Goal: Task Accomplishment & Management: Use online tool/utility

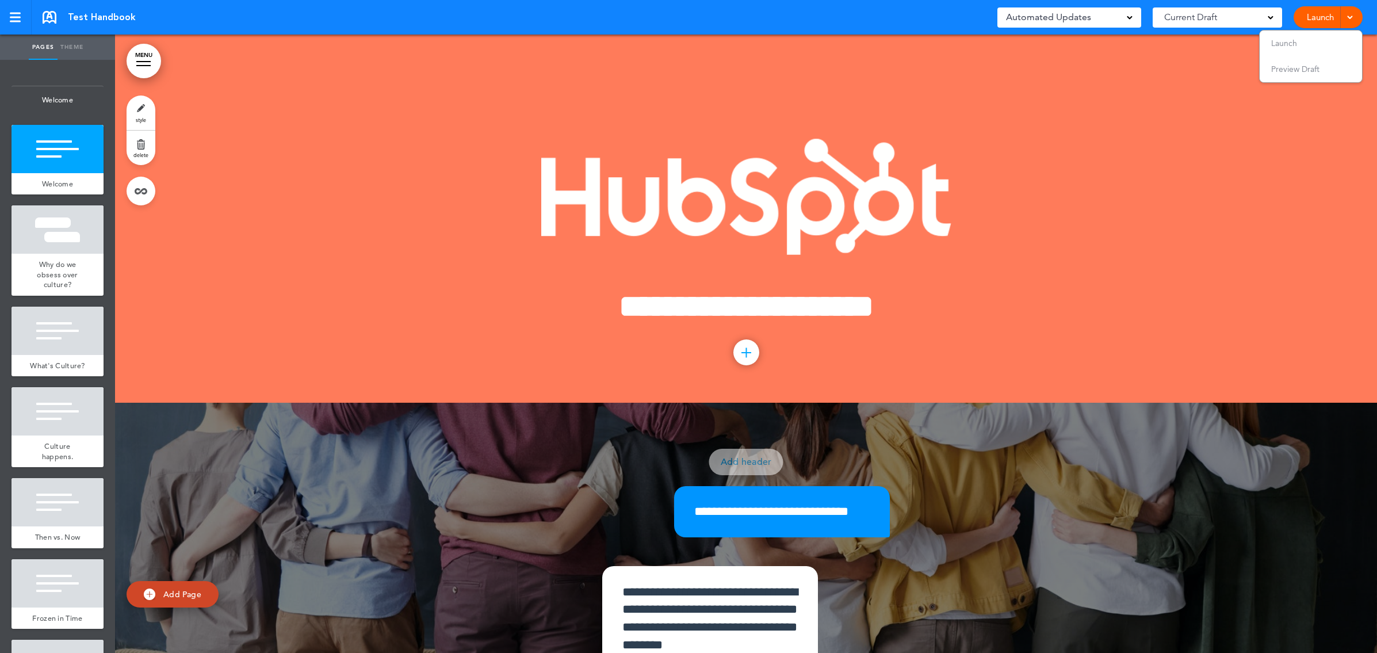
click at [1175, 54] on div at bounding box center [746, 219] width 1262 height 368
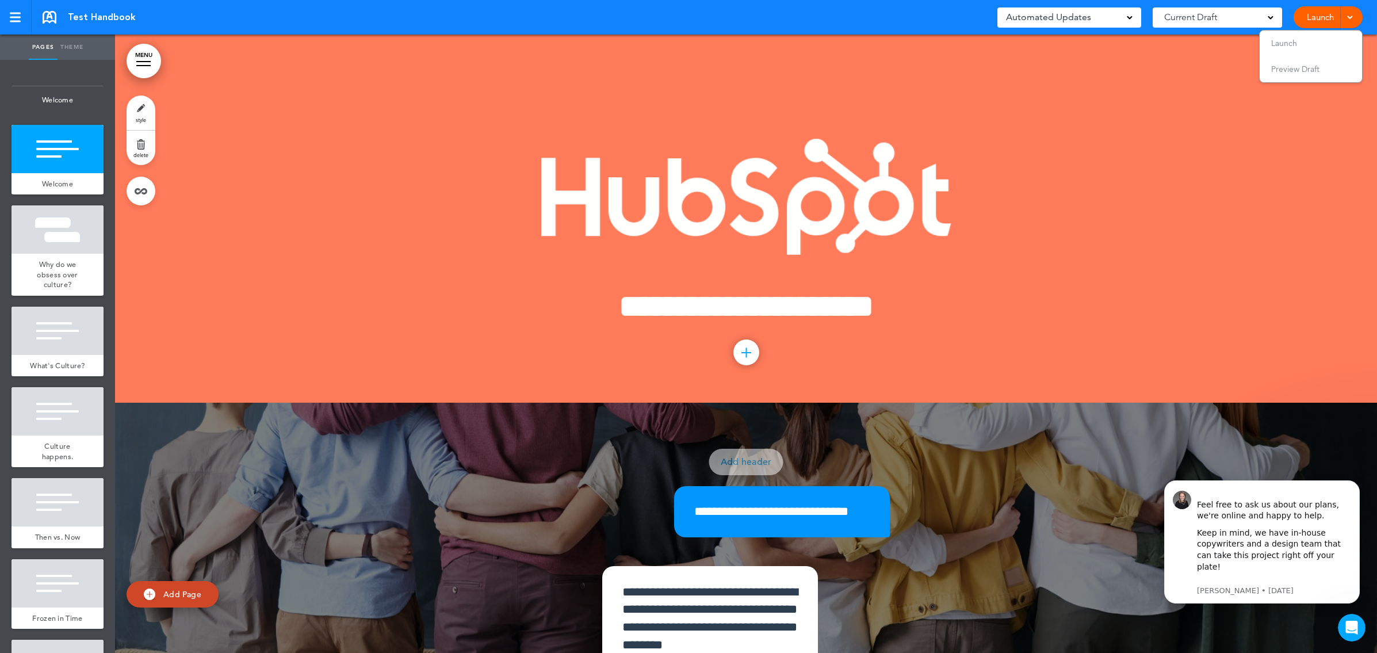
click at [34, 17] on div "Test Handbook Saved! Automated Updates 0 Auto policy updates 🎉 Updating policie…" at bounding box center [688, 17] width 1377 height 35
click at [18, 17] on div at bounding box center [15, 18] width 11 height 2
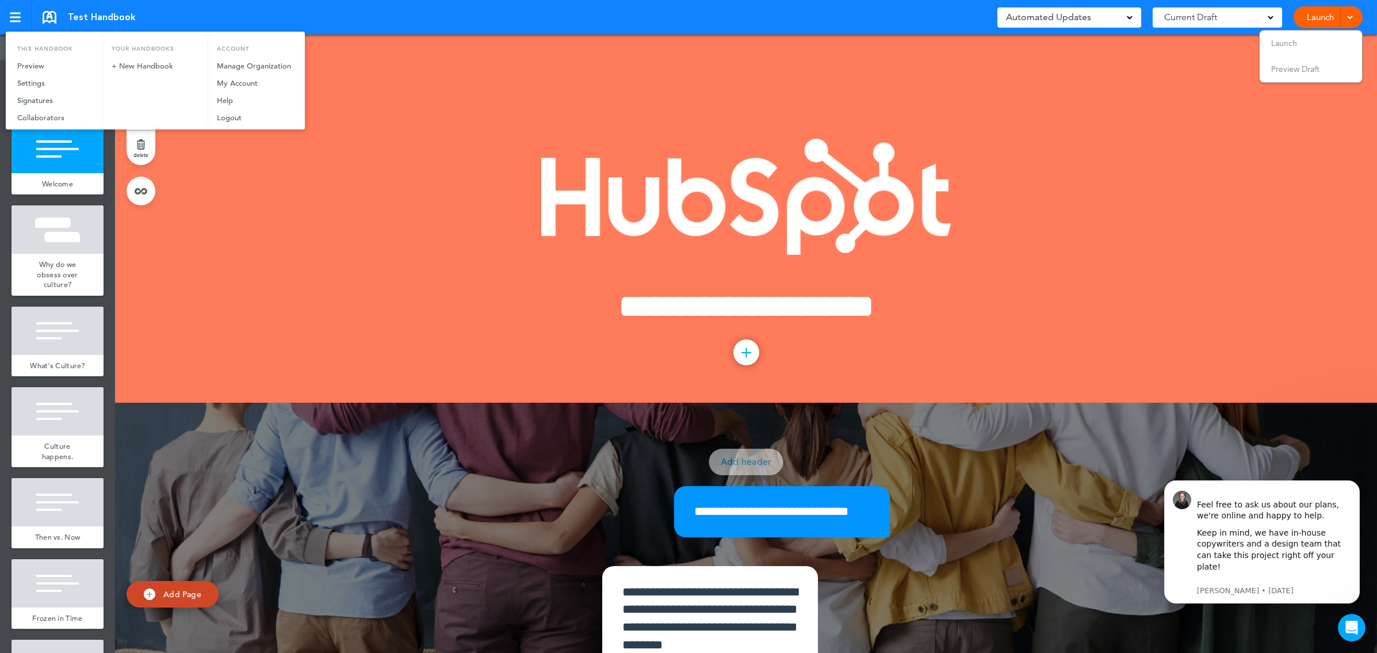
click at [358, 89] on div at bounding box center [688, 326] width 1377 height 653
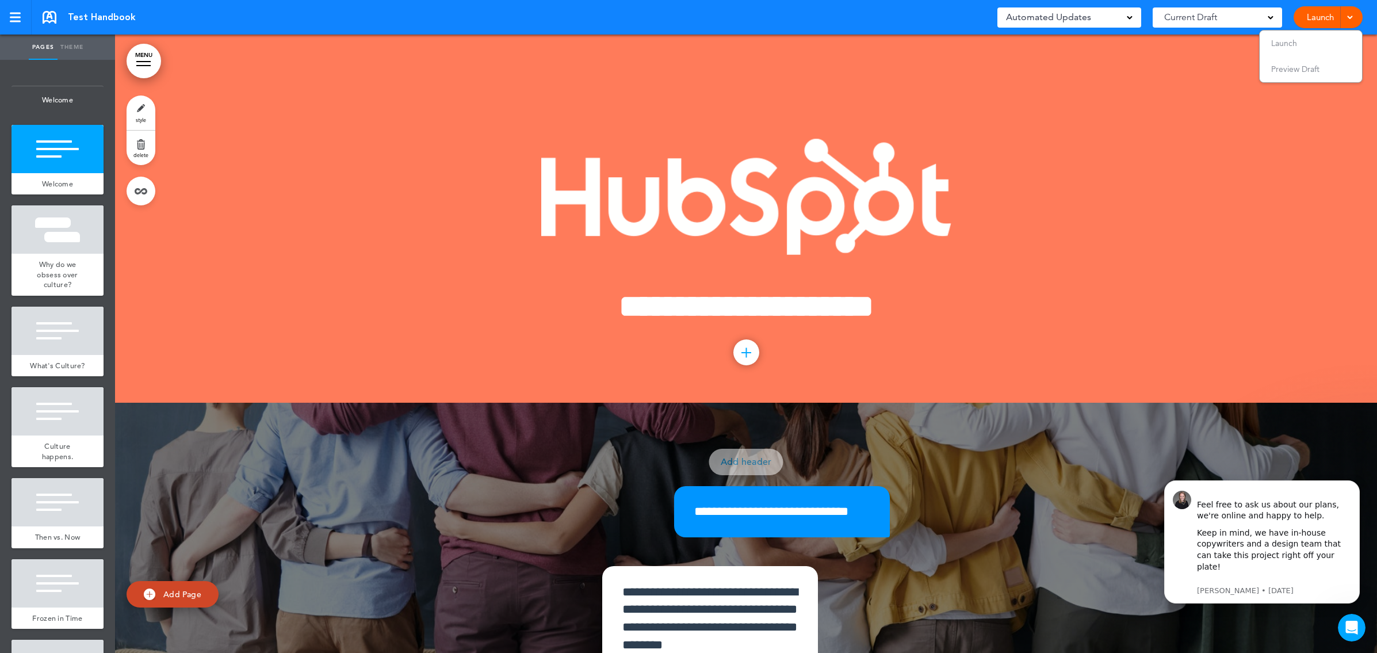
click at [138, 63] on link "MENU" at bounding box center [144, 61] width 35 height 35
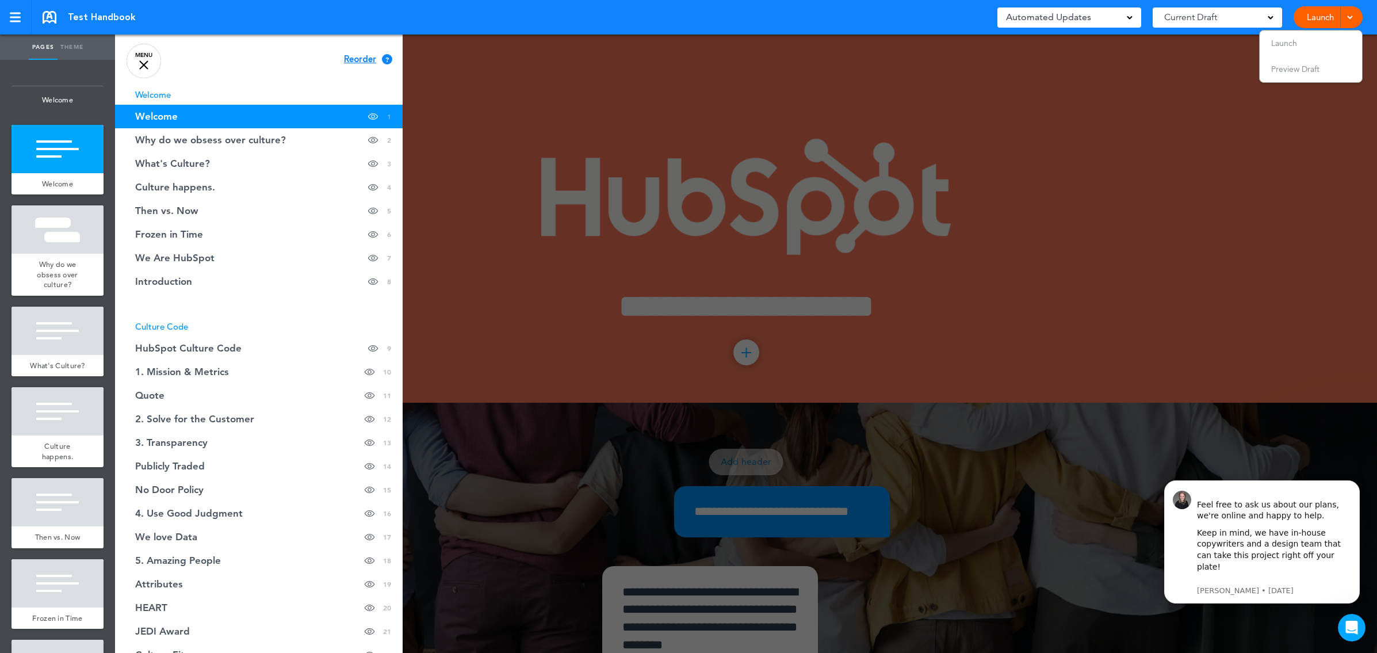
scroll to position [2, 0]
click at [140, 62] on div at bounding box center [143, 64] width 9 height 9
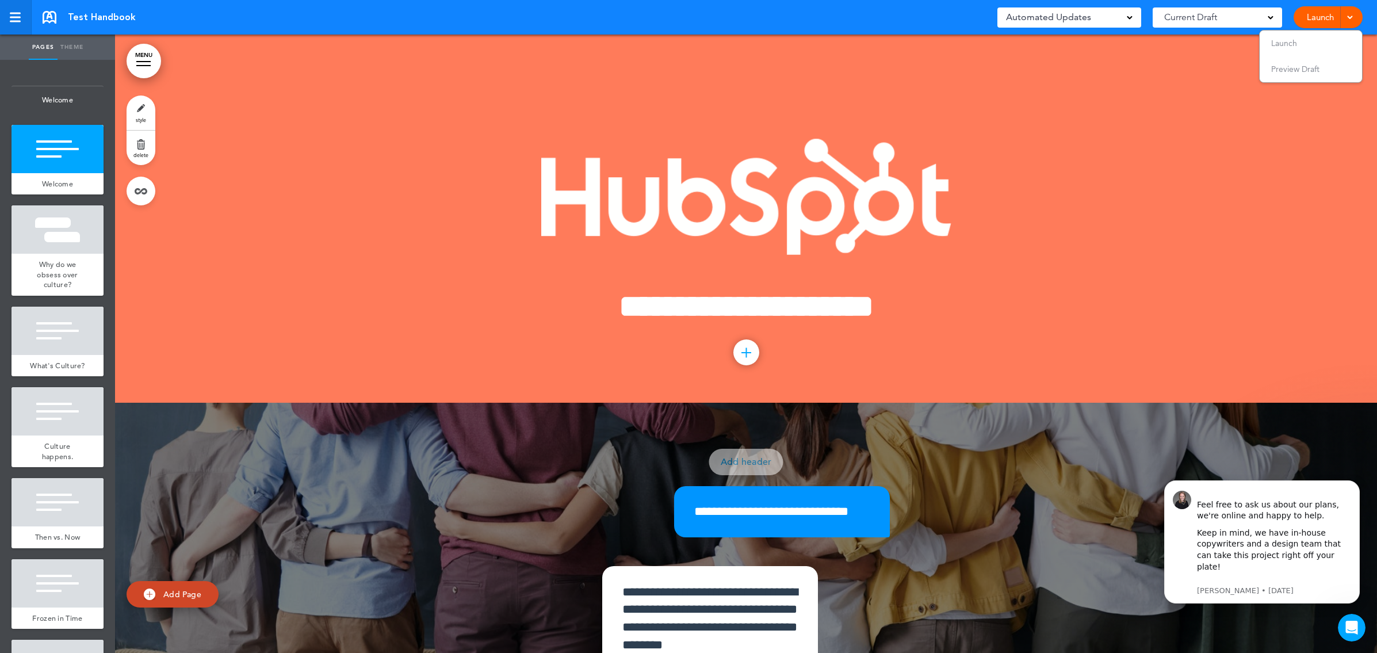
click at [21, 13] on link at bounding box center [16, 17] width 32 height 35
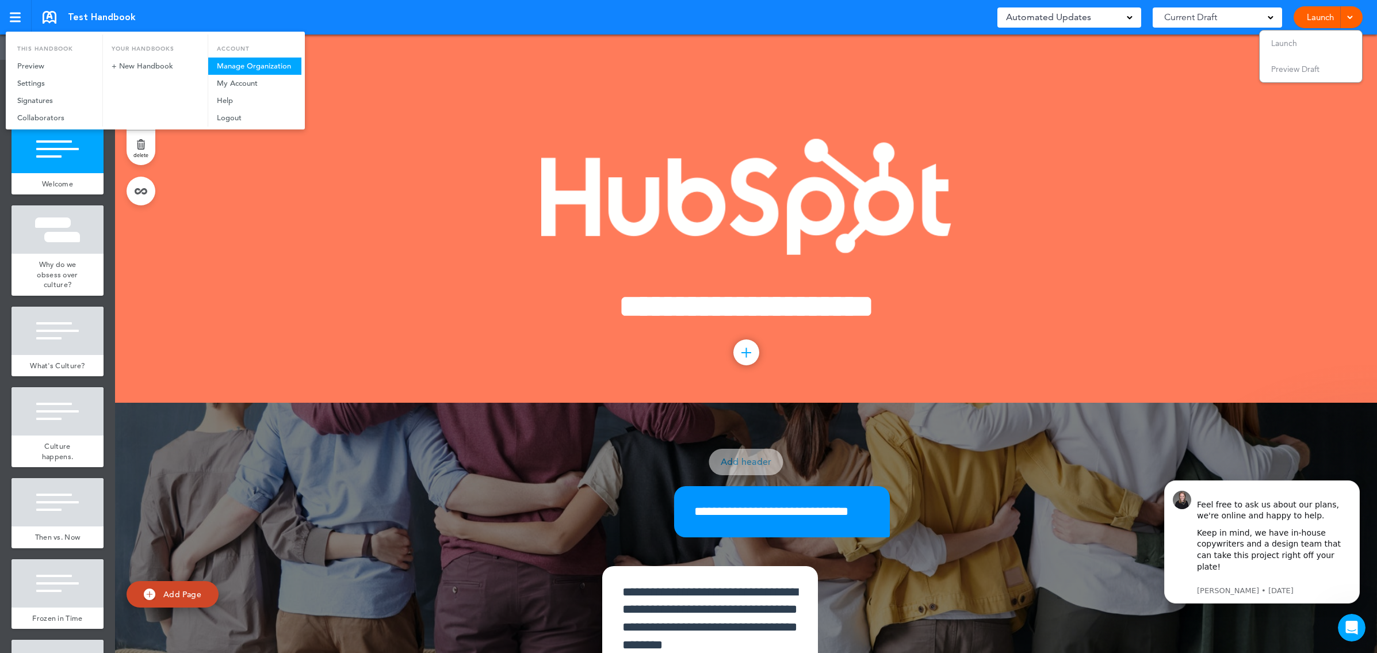
click at [240, 74] on link "Manage Organization" at bounding box center [254, 66] width 93 height 17
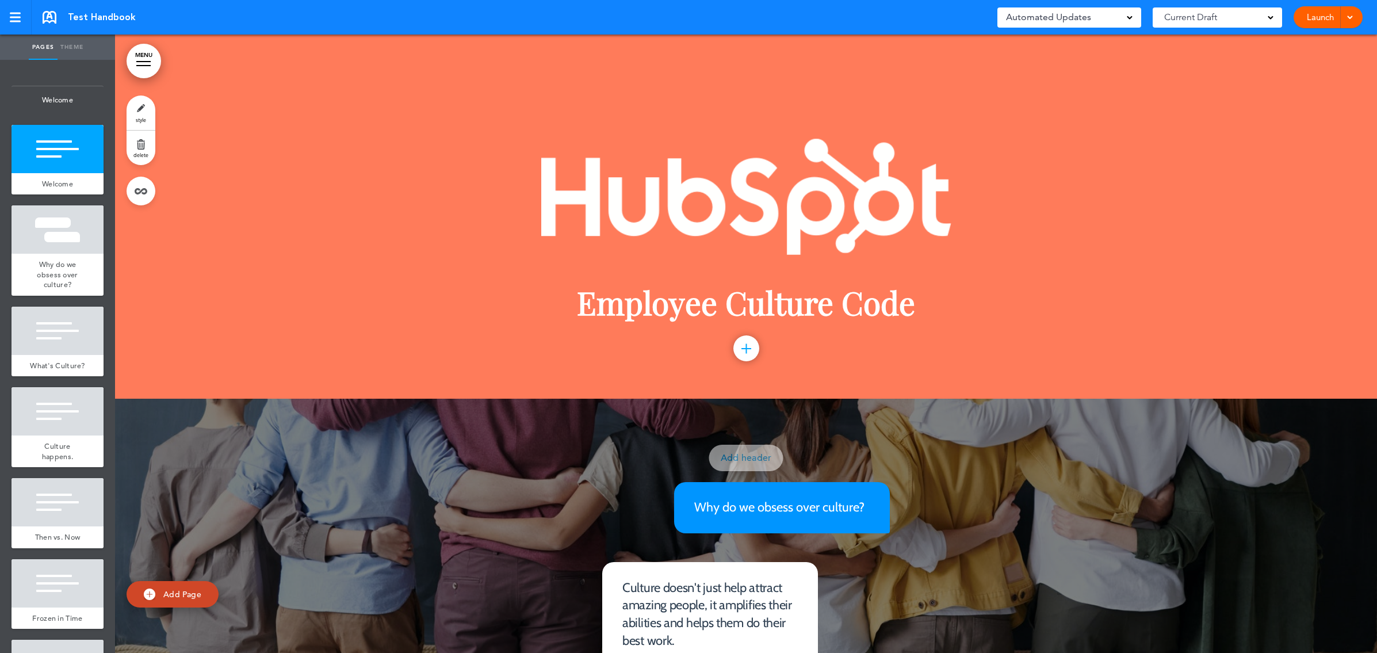
click at [1325, 21] on link "Launch" at bounding box center [1321, 17] width 36 height 22
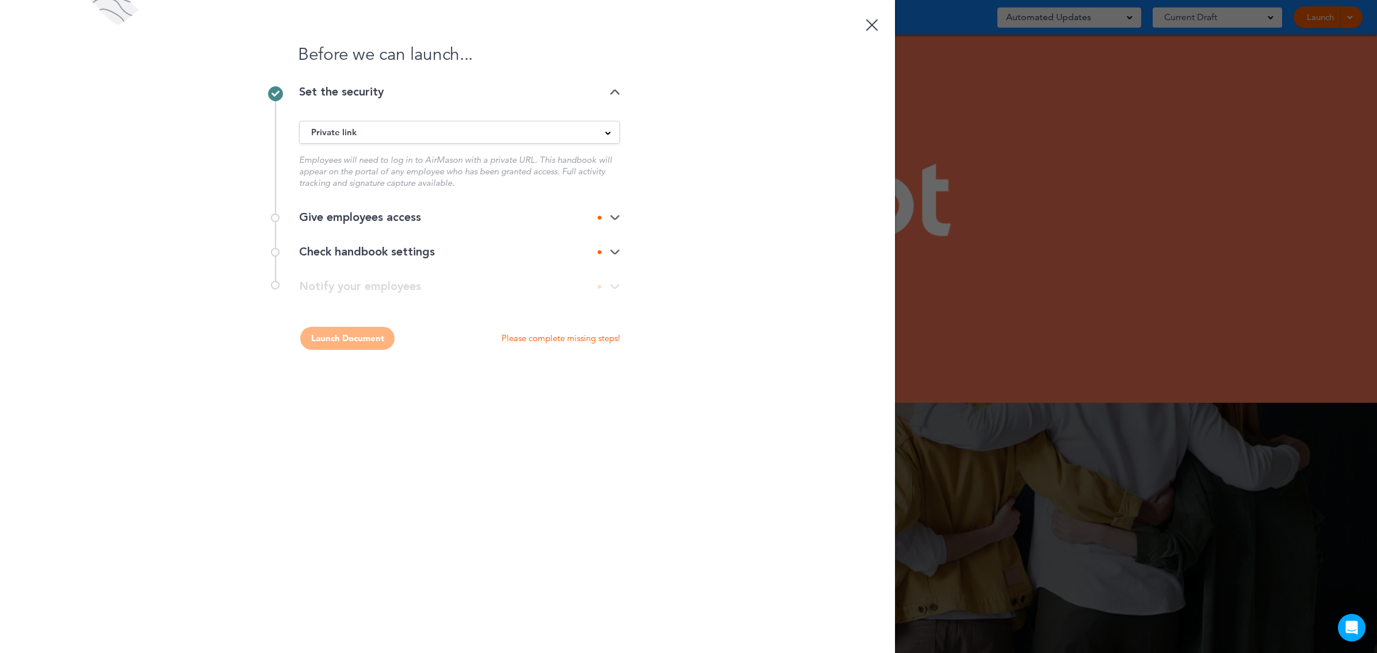
click at [400, 117] on div "Private link Public link Private link Unlisted link Employees will need to log …" at bounding box center [459, 154] width 321 height 91
click at [400, 128] on div "Private link" at bounding box center [460, 132] width 320 height 13
click at [431, 318] on div "Before we can launch... Set the security Private link Public link Private link …" at bounding box center [447, 326] width 895 height 653
click at [413, 212] on div "Give employees access" at bounding box center [459, 218] width 321 height 12
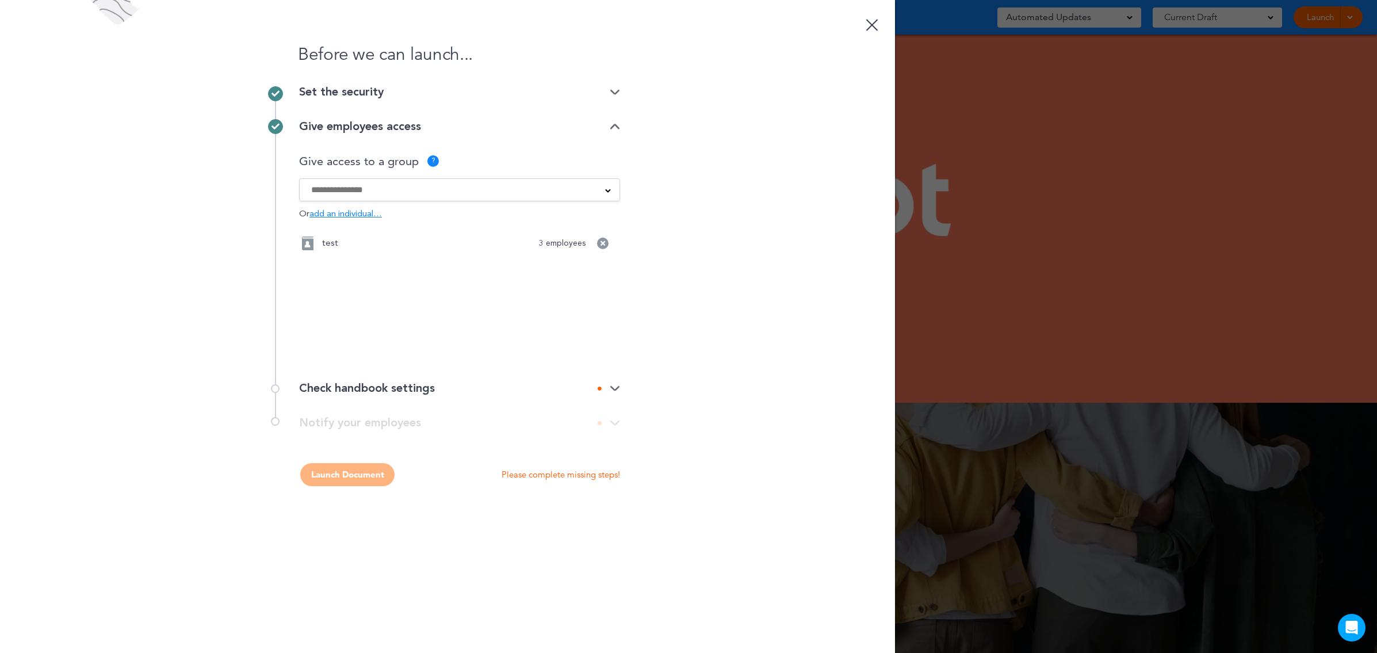
click at [398, 193] on input at bounding box center [452, 190] width 282 height 13
click at [330, 257] on div "test 3 employees" at bounding box center [459, 243] width 321 height 32
click at [372, 396] on div "Check handbook settings" at bounding box center [459, 388] width 321 height 35
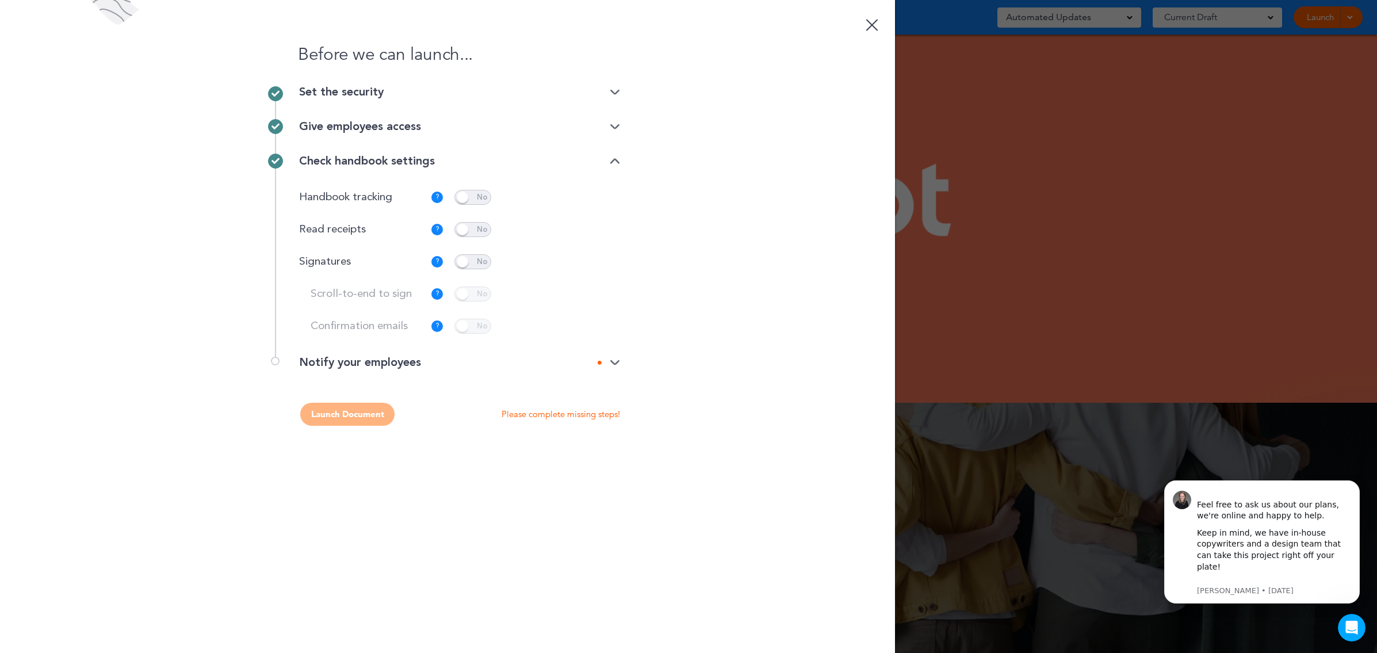
click at [463, 230] on span at bounding box center [473, 229] width 37 height 15
click at [465, 263] on span at bounding box center [473, 261] width 37 height 15
click at [461, 296] on span at bounding box center [473, 294] width 37 height 15
click at [464, 326] on span at bounding box center [473, 326] width 37 height 15
click at [477, 323] on span at bounding box center [473, 326] width 37 height 15
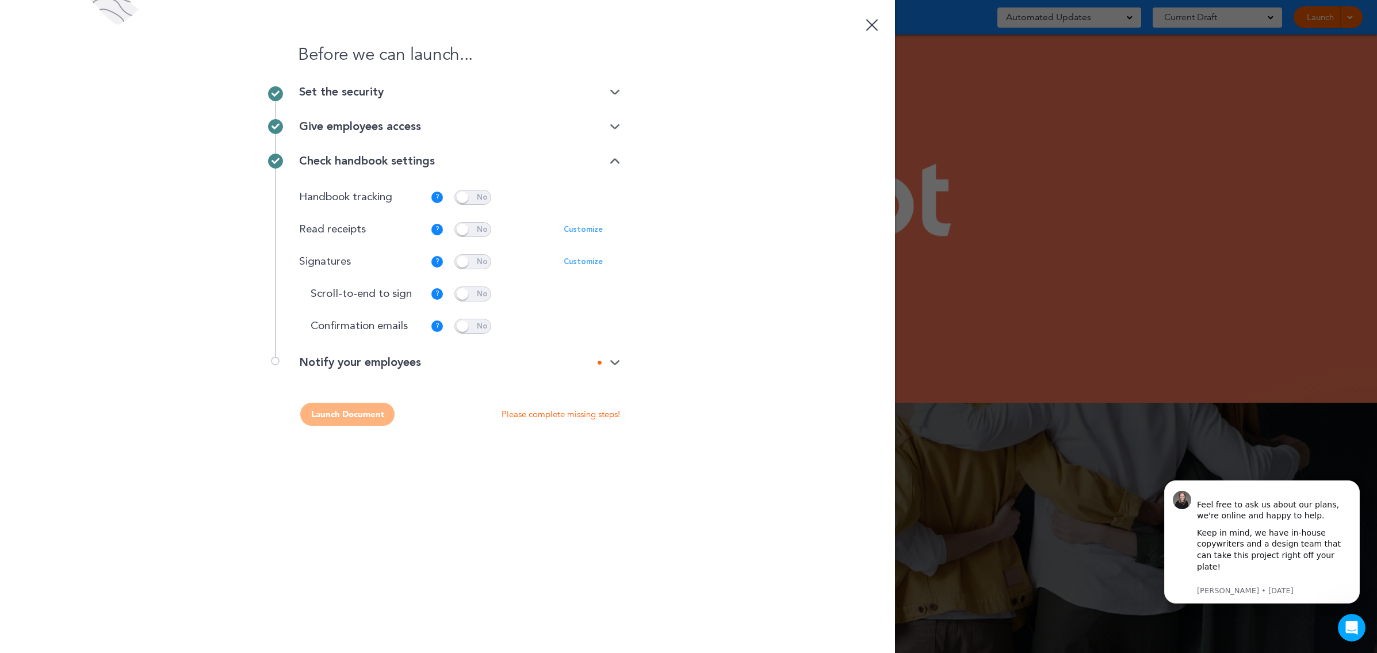
click at [628, 361] on div "Before we can launch... Set the security Private link Public link Private link …" at bounding box center [447, 326] width 895 height 653
click at [620, 360] on div "Before we can launch... Set the security Private link Public link Private link …" at bounding box center [447, 326] width 895 height 653
click at [615, 361] on img at bounding box center [615, 362] width 10 height 7
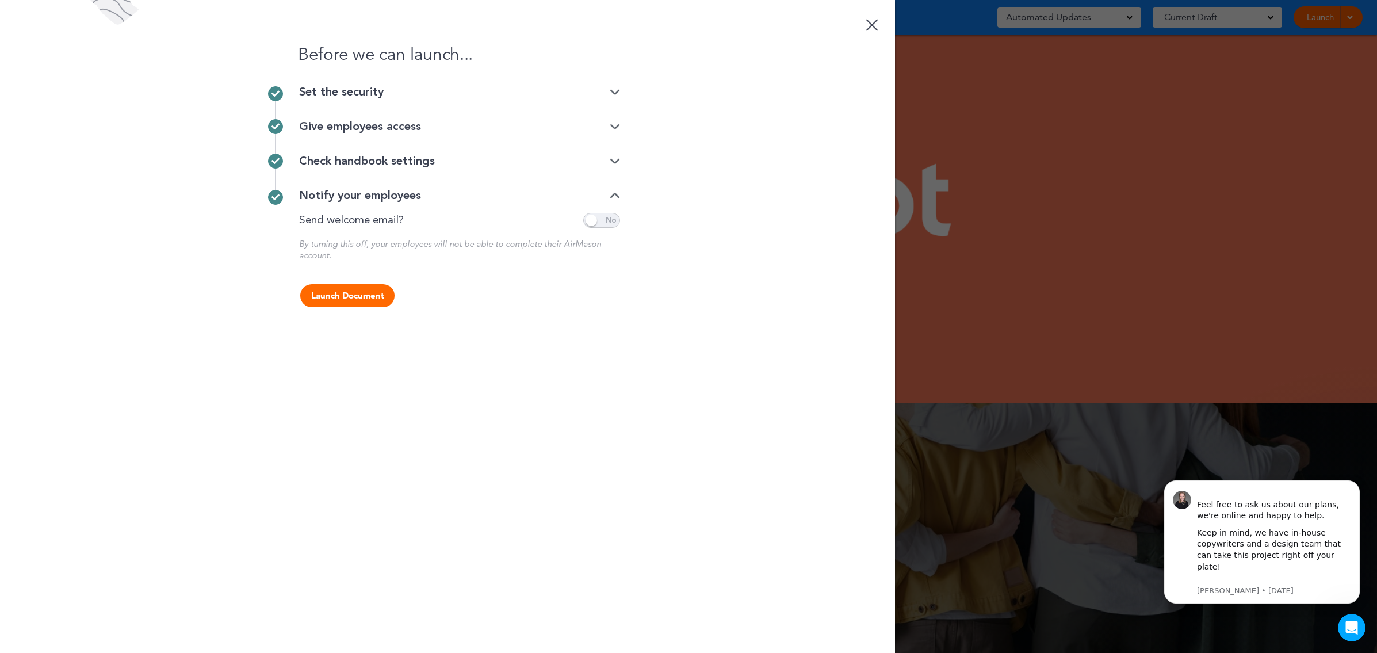
click at [356, 301] on button "Launch Document" at bounding box center [347, 295] width 94 height 23
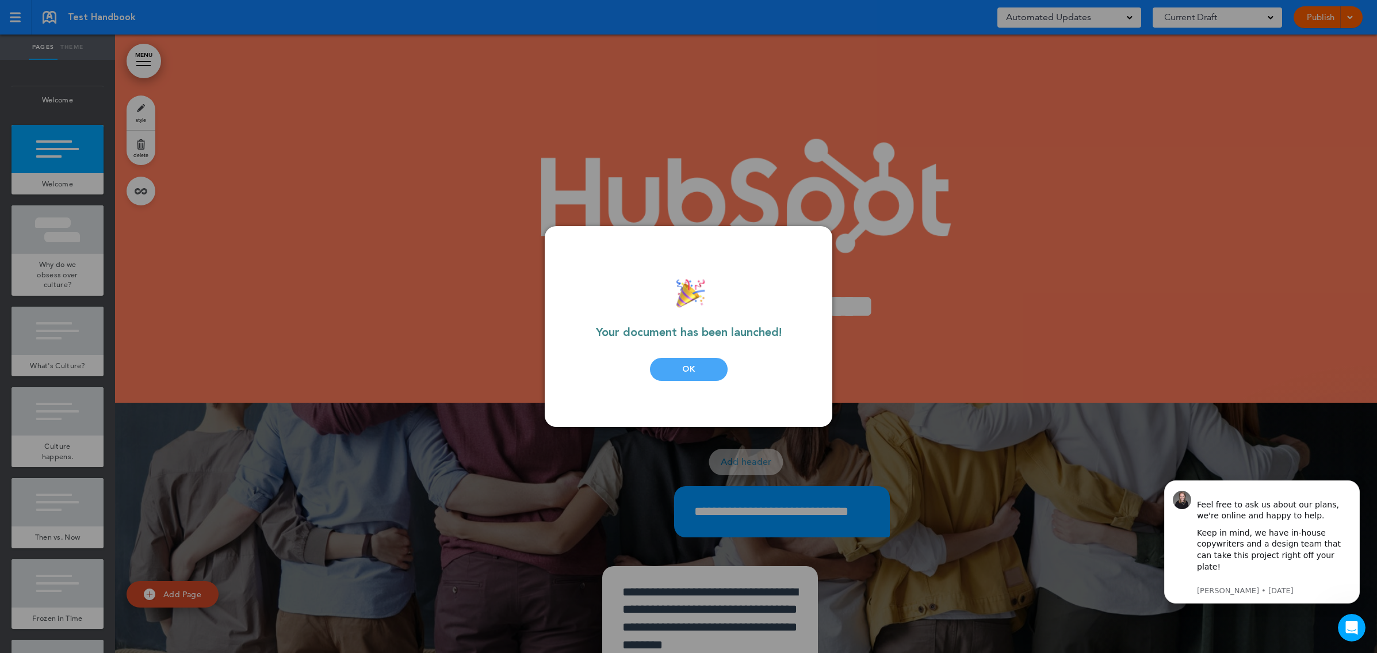
click at [702, 366] on div "OK" at bounding box center [689, 369] width 78 height 23
